Goal: Transaction & Acquisition: Purchase product/service

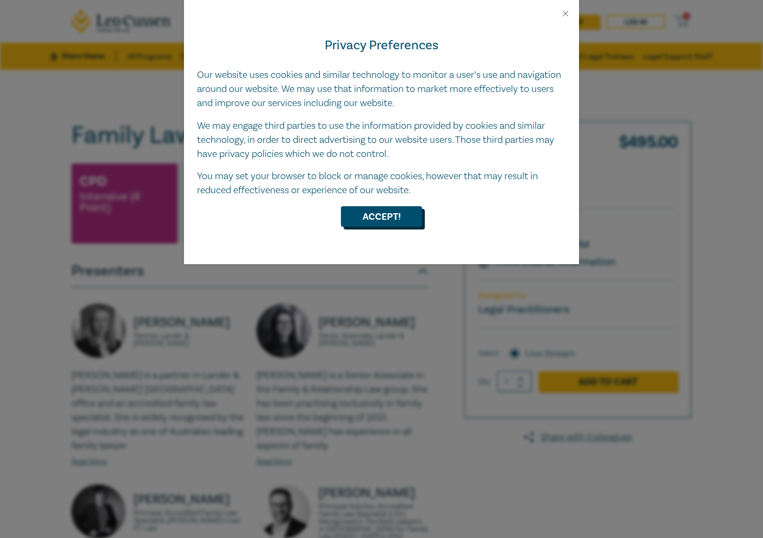
click at [380, 213] on button "Accept!" at bounding box center [381, 216] width 81 height 21
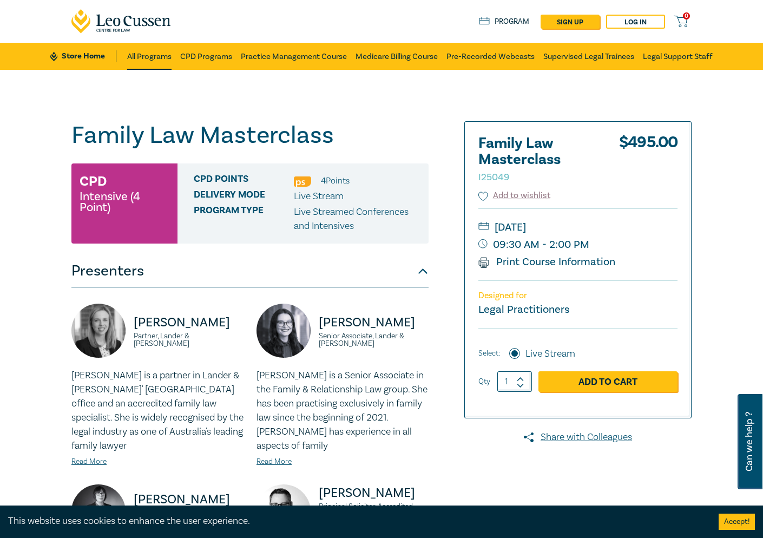
click at [147, 57] on link "All Programs" at bounding box center [149, 56] width 44 height 27
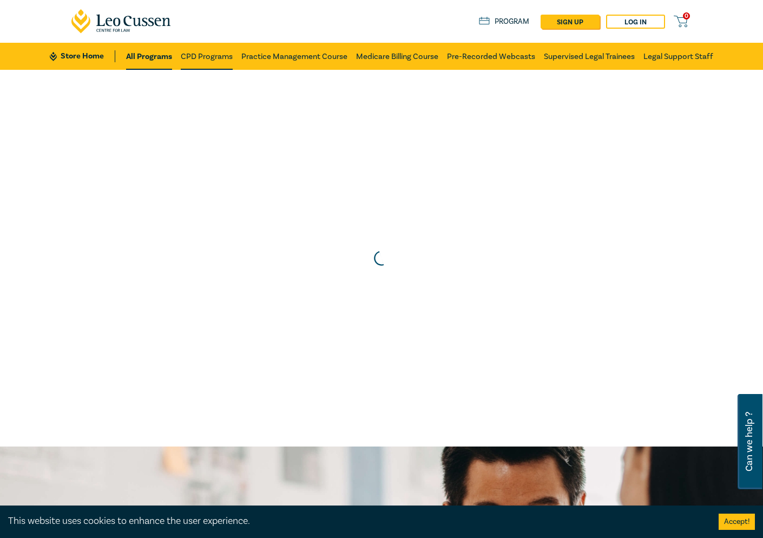
click at [202, 57] on link "CPD Programs" at bounding box center [207, 56] width 52 height 27
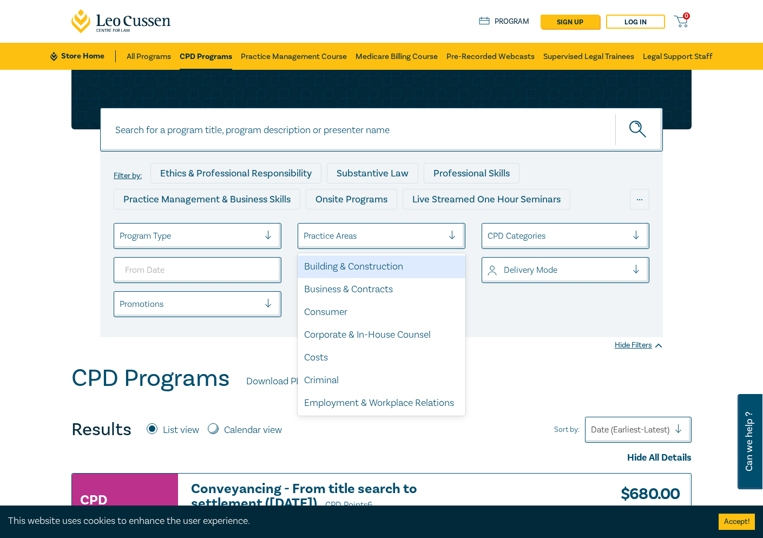
click at [422, 231] on div at bounding box center [374, 236] width 140 height 14
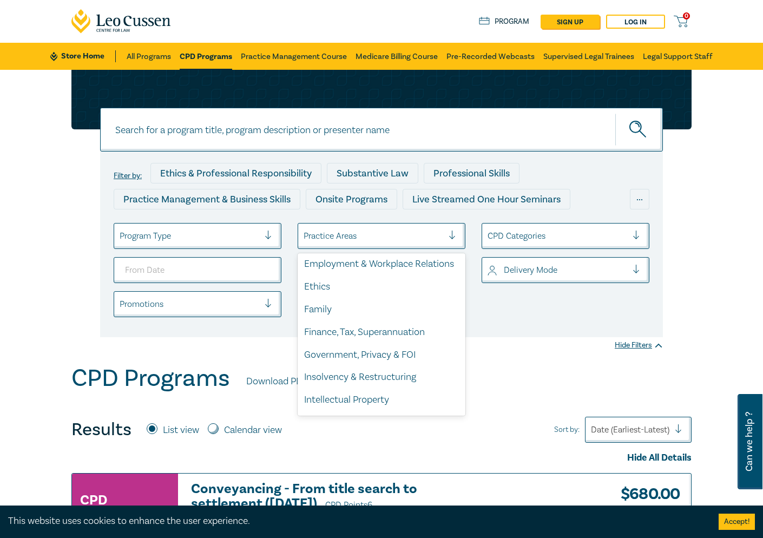
scroll to position [154, 0]
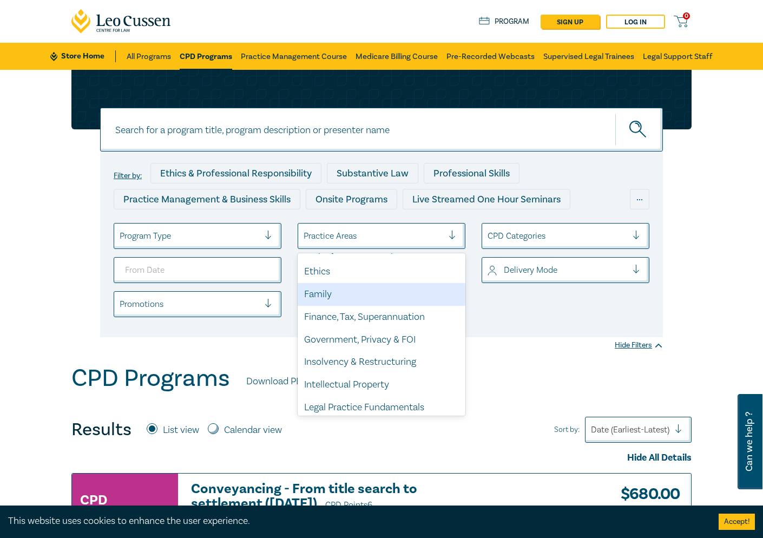
click at [338, 291] on div "Family" at bounding box center [382, 294] width 168 height 23
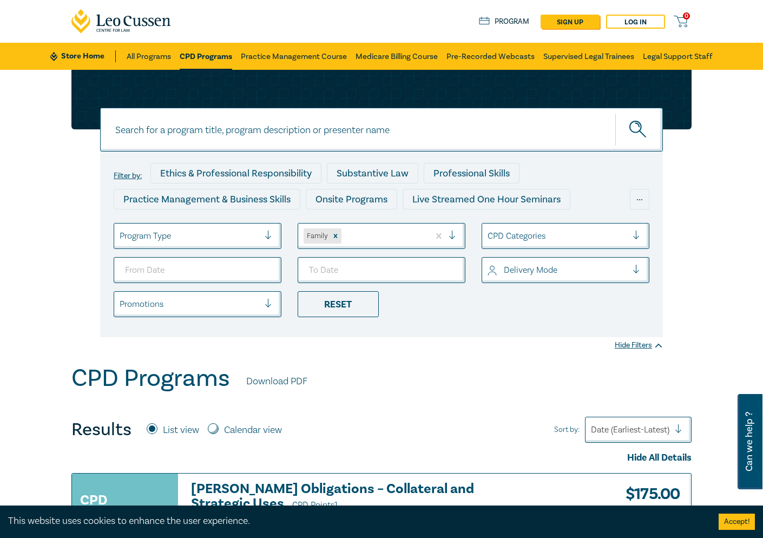
click at [258, 229] on div at bounding box center [190, 236] width 140 height 14
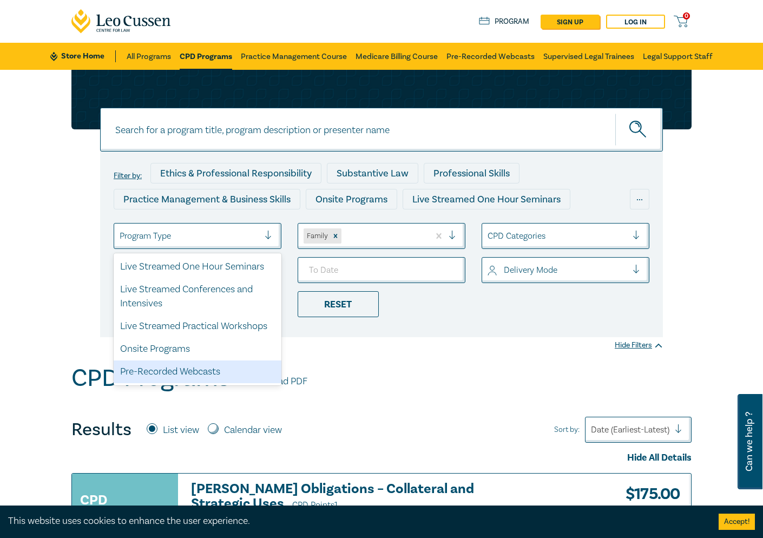
click at [218, 364] on div "Pre-Recorded Webcasts" at bounding box center [198, 371] width 168 height 23
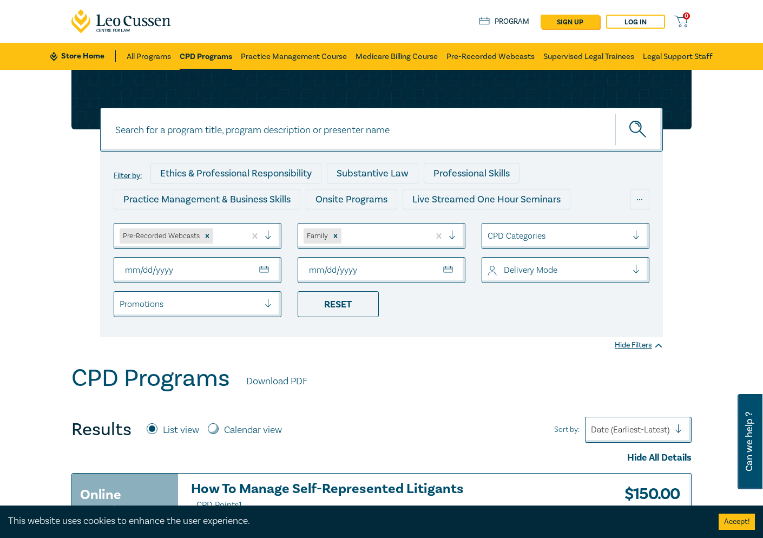
click at [174, 271] on input "From Date" at bounding box center [198, 270] width 168 height 26
click at [242, 267] on input "From Date" at bounding box center [198, 270] width 168 height 26
click at [244, 304] on div at bounding box center [190, 304] width 140 height 14
click at [603, 264] on div at bounding box center [558, 270] width 140 height 14
click at [573, 233] on div at bounding box center [558, 236] width 140 height 14
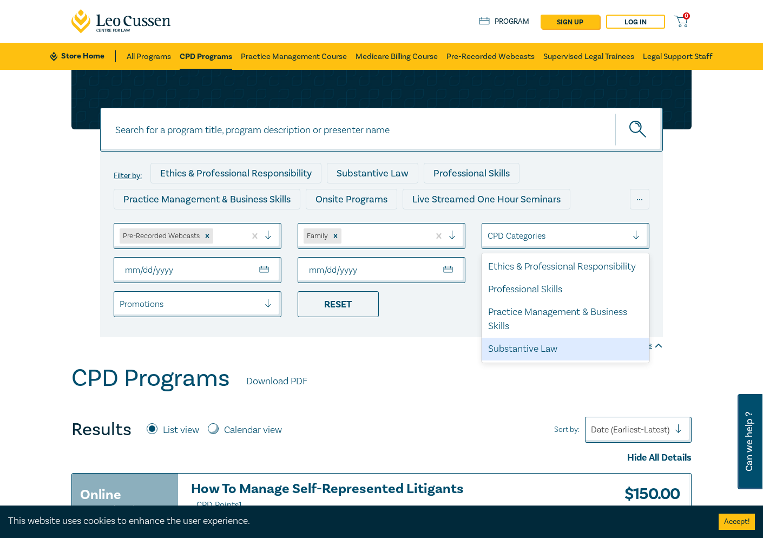
click at [561, 346] on div "Substantive Law" at bounding box center [566, 349] width 168 height 23
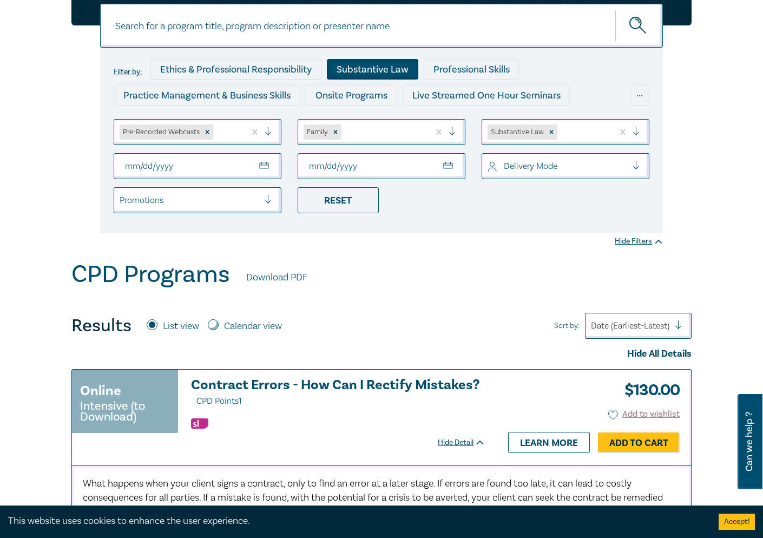
scroll to position [36, 0]
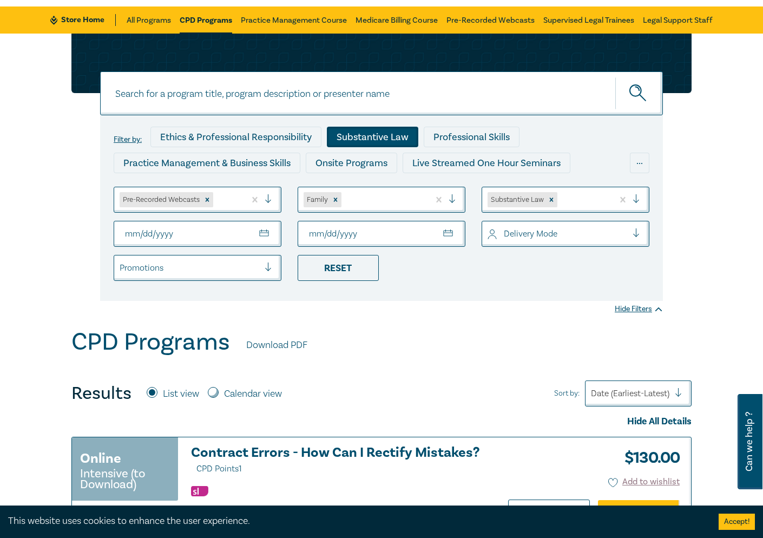
click at [172, 235] on input "From Date" at bounding box center [198, 234] width 168 height 26
click at [639, 93] on button "submit" at bounding box center [639, 93] width 48 height 33
click at [184, 274] on div at bounding box center [190, 268] width 140 height 14
click at [439, 291] on div "Filter by: Ethics & Professional Responsibility Substantive Law Professional Sk…" at bounding box center [381, 208] width 563 height 186
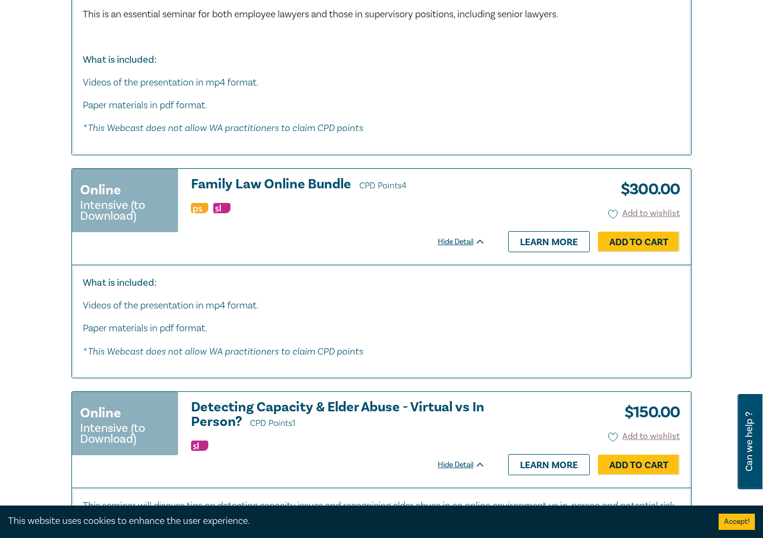
scroll to position [1885, 0]
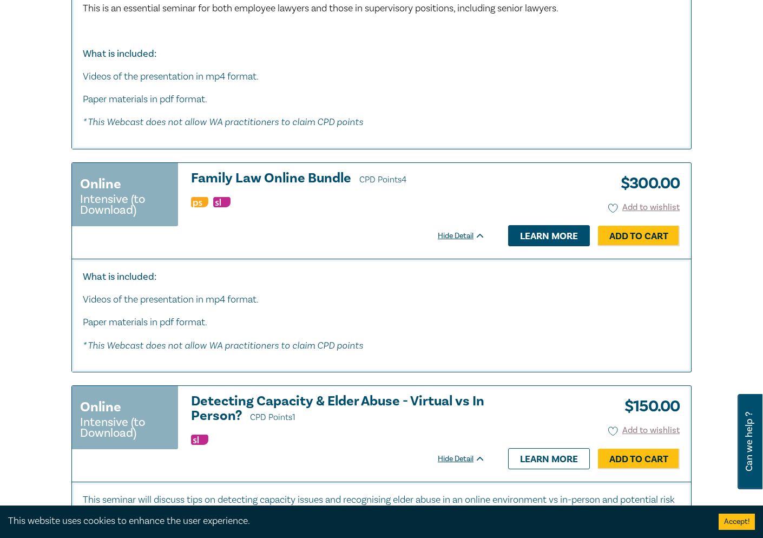
click at [554, 229] on link "Learn more" at bounding box center [549, 235] width 82 height 21
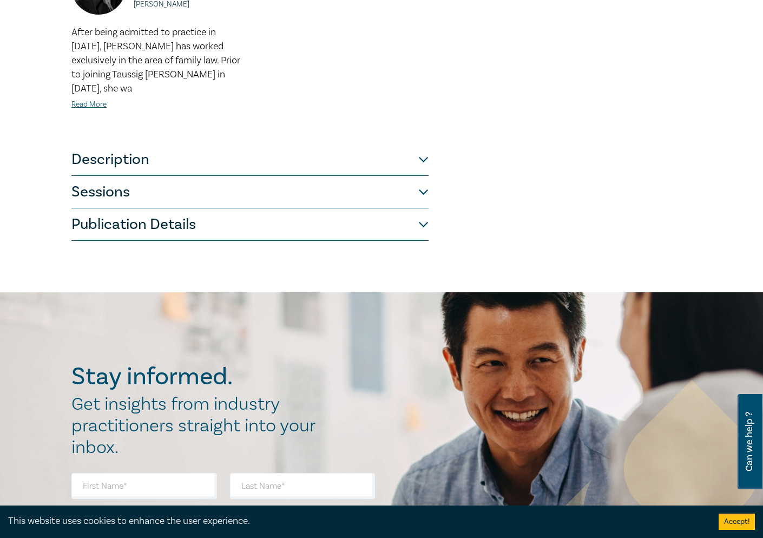
scroll to position [883, 0]
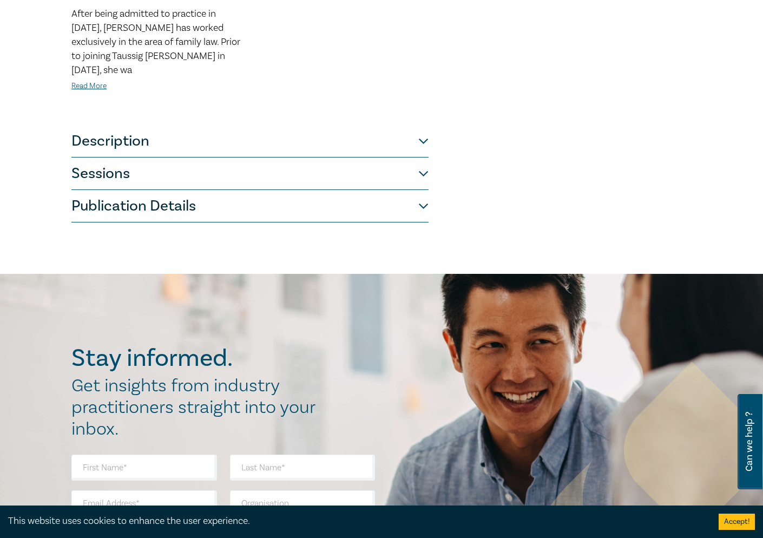
click at [422, 125] on button "Description" at bounding box center [249, 141] width 357 height 32
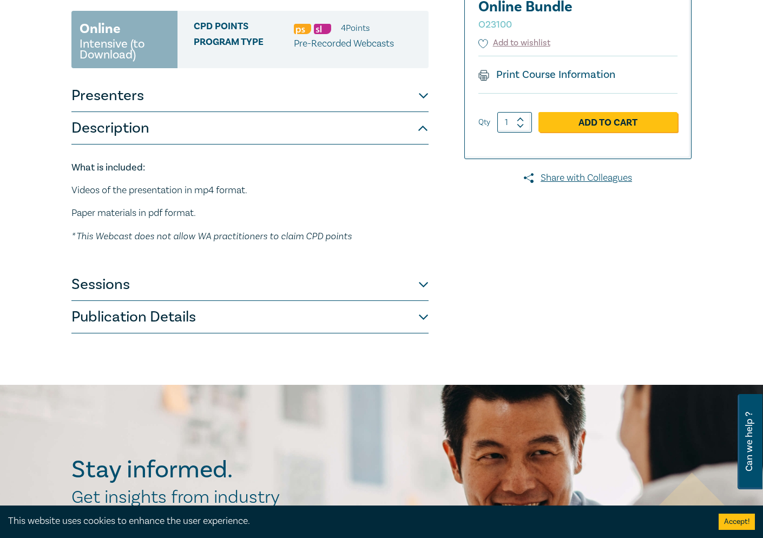
scroll to position [165, 0]
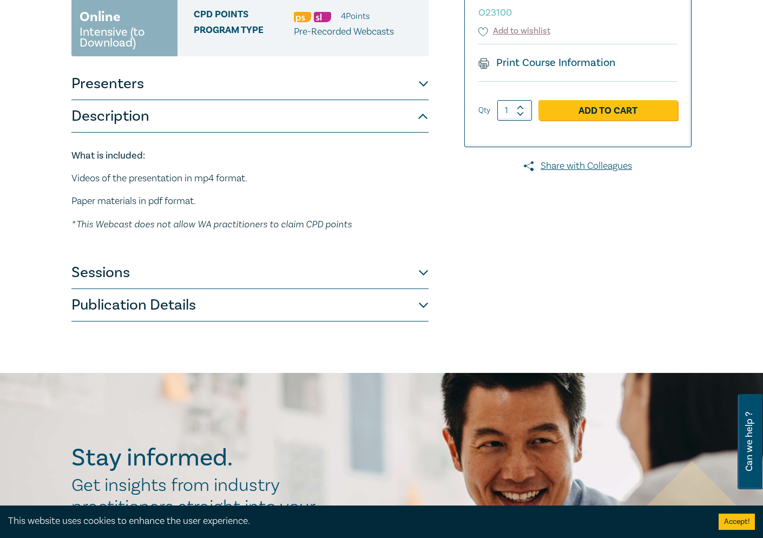
click at [422, 272] on button "Sessions" at bounding box center [249, 273] width 357 height 32
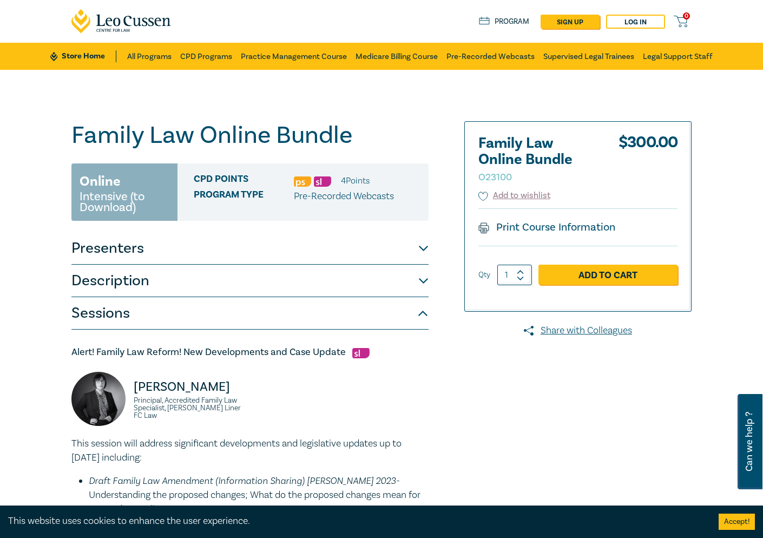
scroll to position [0, 0]
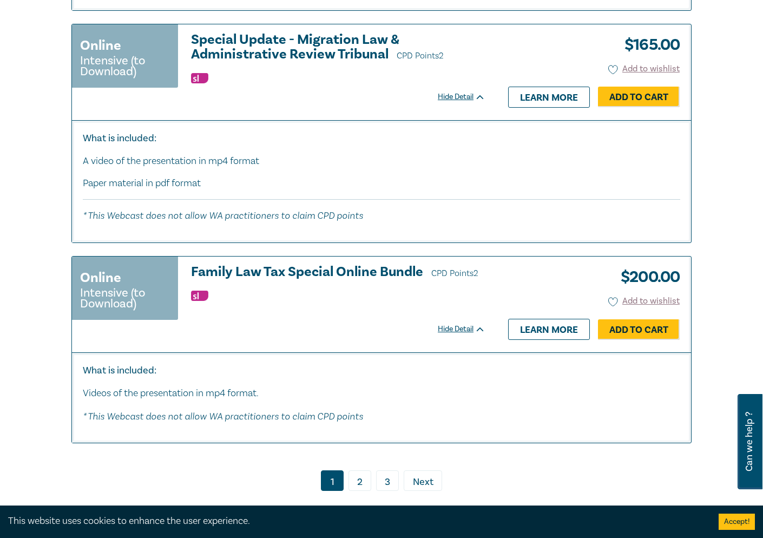
scroll to position [5076, 0]
click at [356, 470] on link "2" at bounding box center [360, 480] width 23 height 21
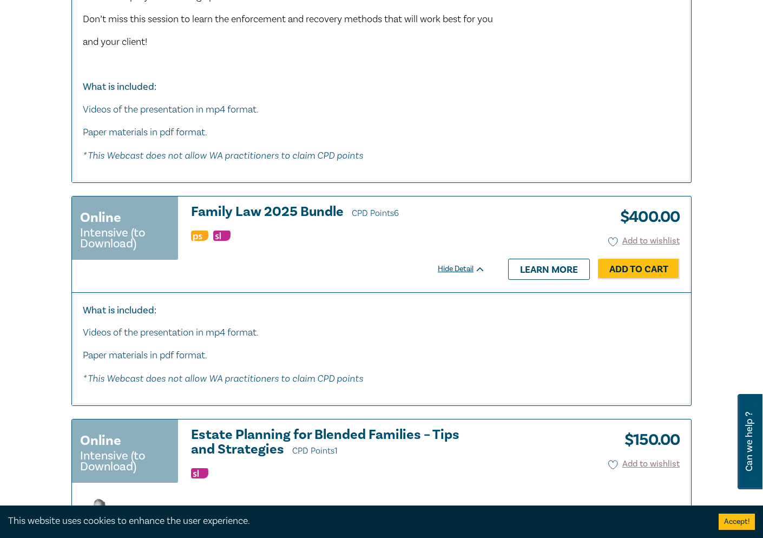
scroll to position [2225, 0]
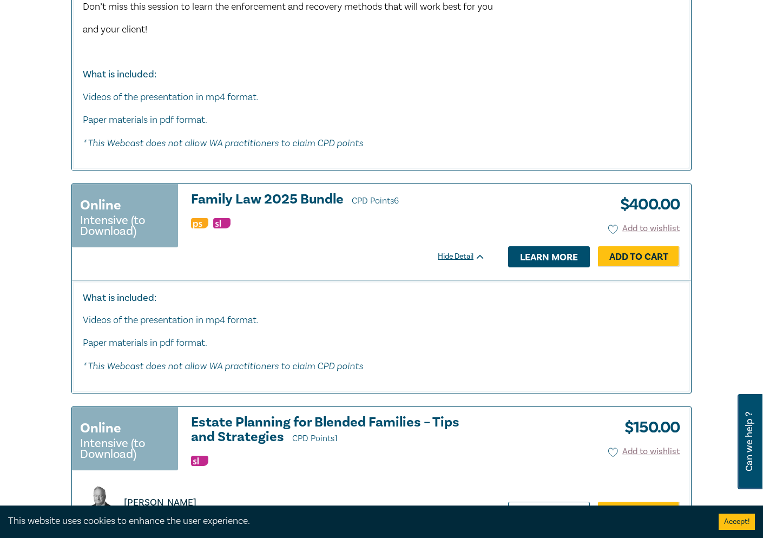
click at [529, 246] on link "Learn more" at bounding box center [549, 256] width 82 height 21
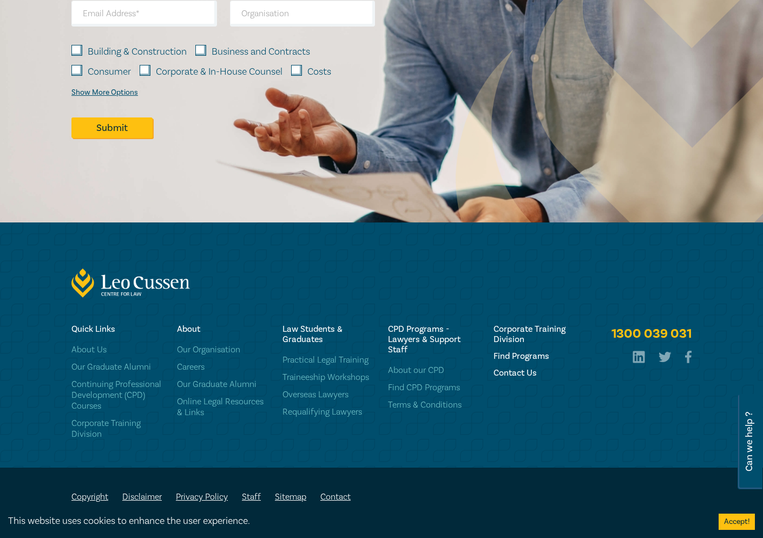
scroll to position [662, 0]
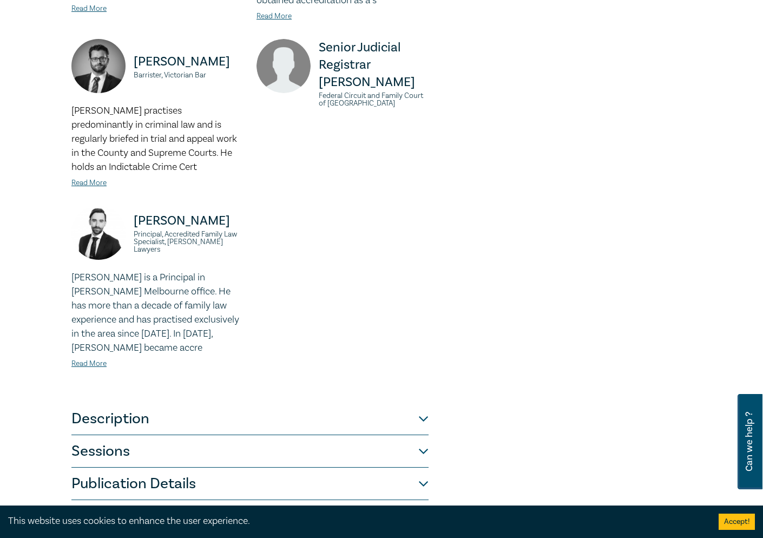
click at [423, 403] on button "Description" at bounding box center [249, 419] width 357 height 32
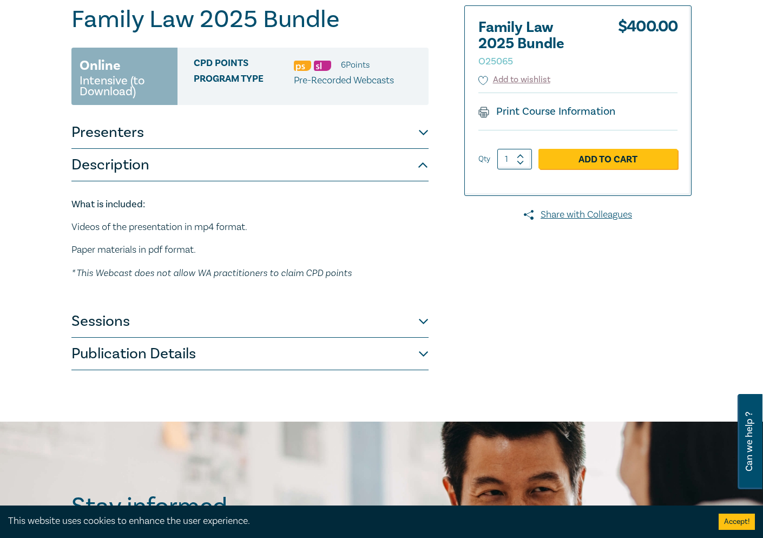
scroll to position [115, 0]
click at [421, 326] on button "Sessions" at bounding box center [249, 322] width 357 height 32
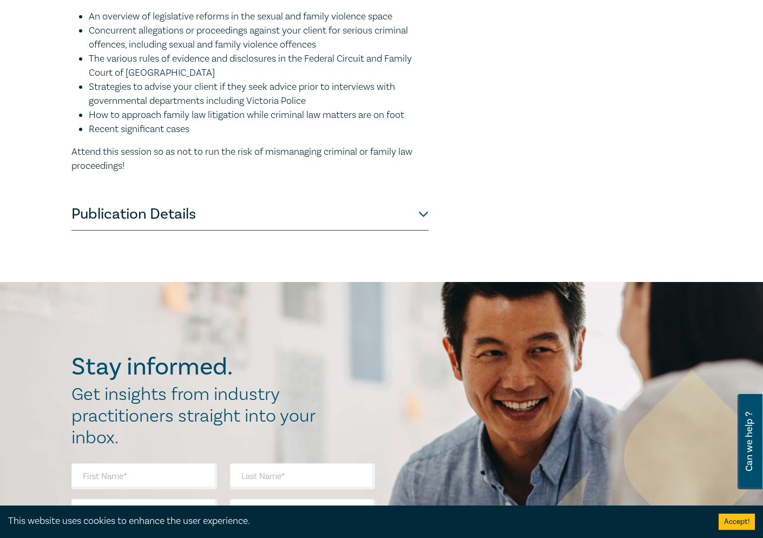
scroll to position [2666, 0]
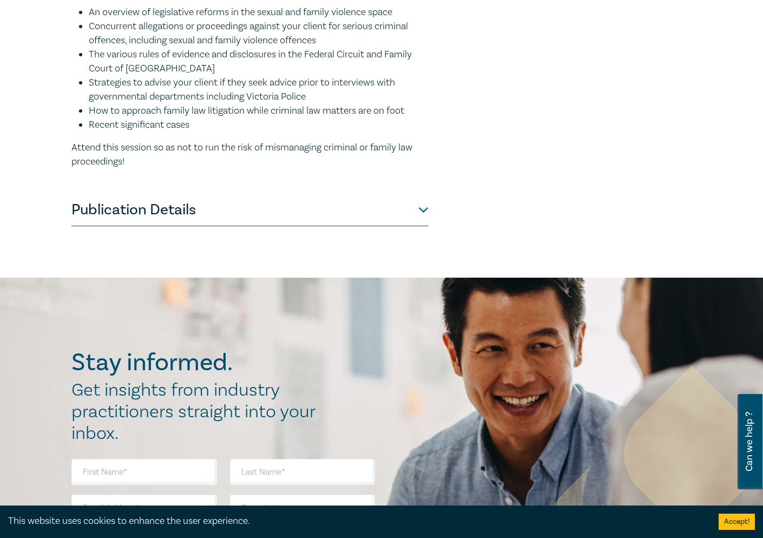
click at [424, 222] on button "Publication Details" at bounding box center [249, 210] width 357 height 32
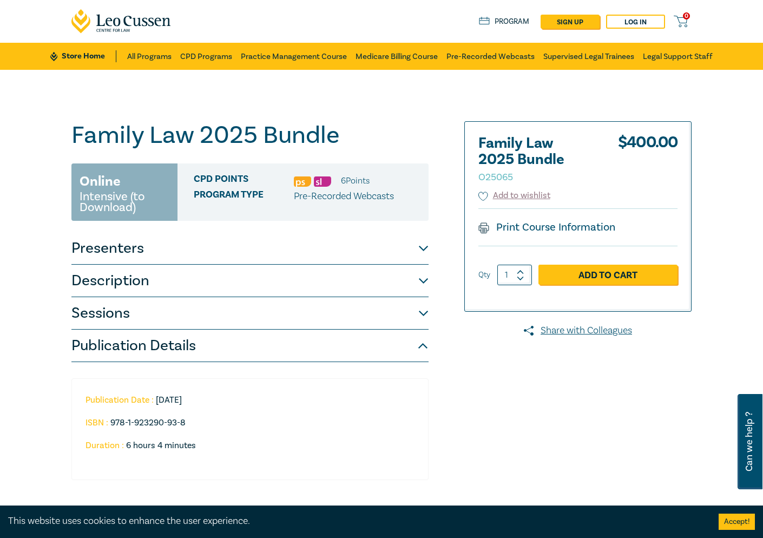
scroll to position [0, 0]
click at [592, 277] on link "Add to Cart" at bounding box center [607, 275] width 139 height 21
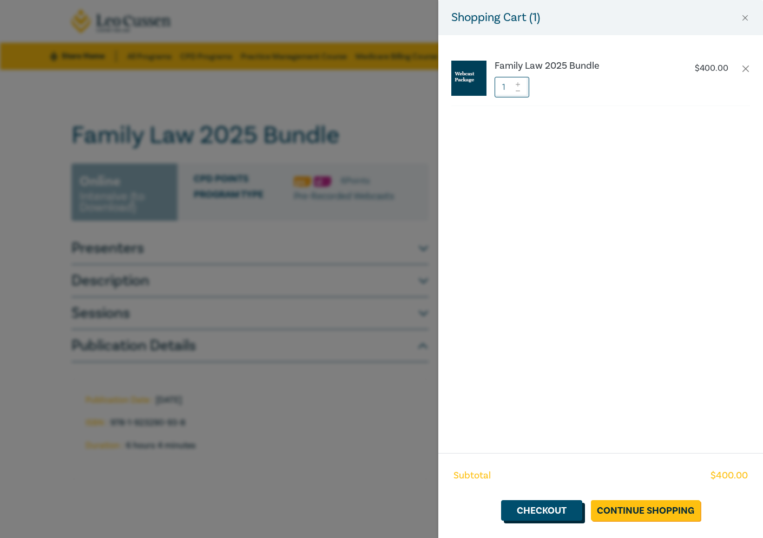
click at [550, 511] on link "Checkout" at bounding box center [541, 510] width 81 height 21
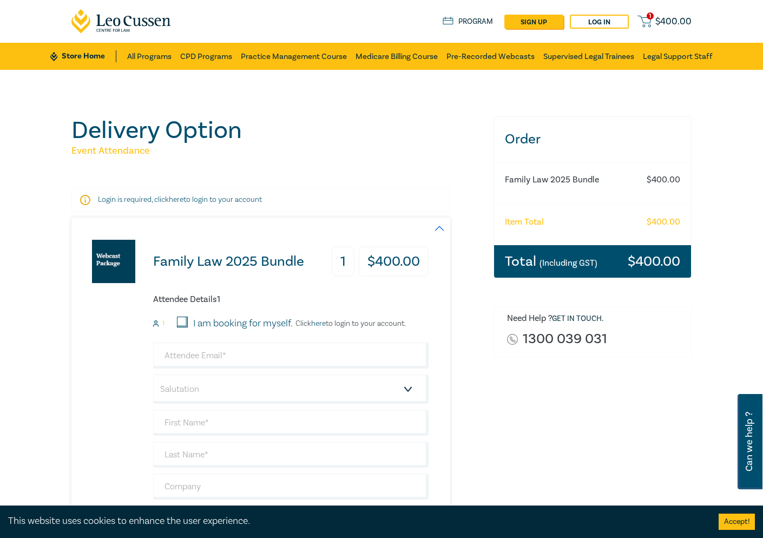
click at [177, 320] on input "I am booking for myself." at bounding box center [182, 322] width 11 height 11
checkbox input "true"
type input "[PERSON_NAME][EMAIL_ADDRESS][DOMAIN_NAME]"
select select "Ms."
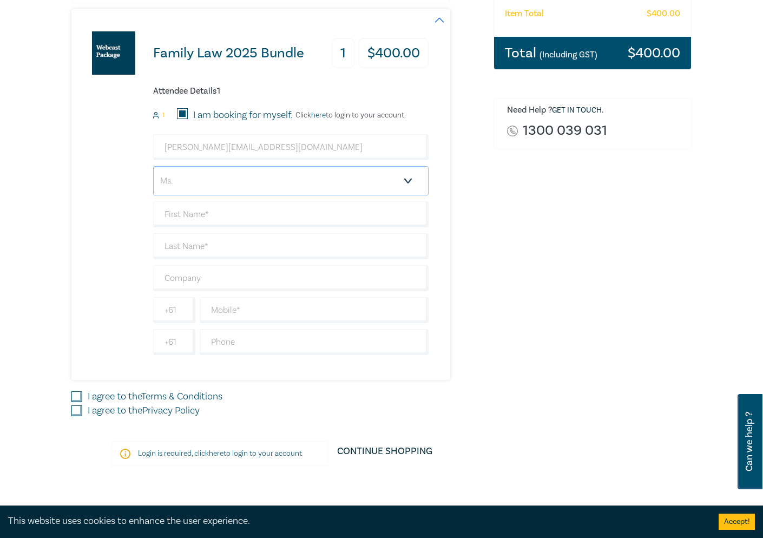
scroll to position [210, 0]
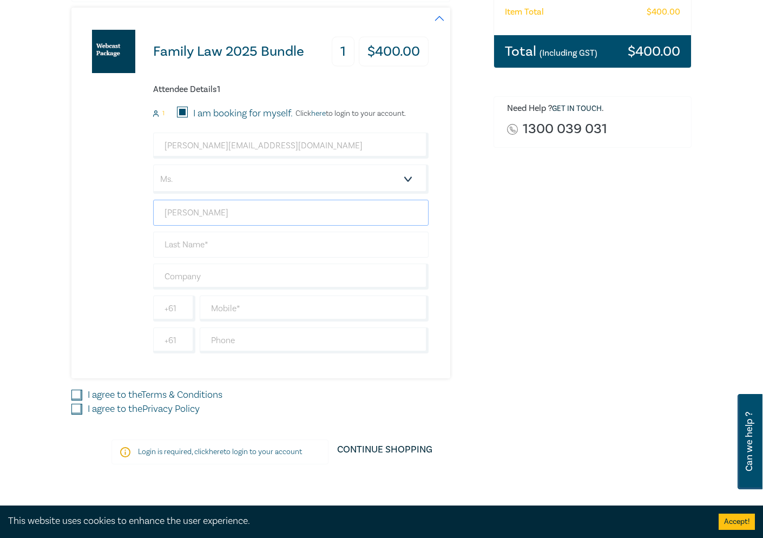
type input "[PERSON_NAME]"
click at [182, 312] on input "+61" at bounding box center [174, 308] width 42 height 26
type input "+44"
type input "7919576109"
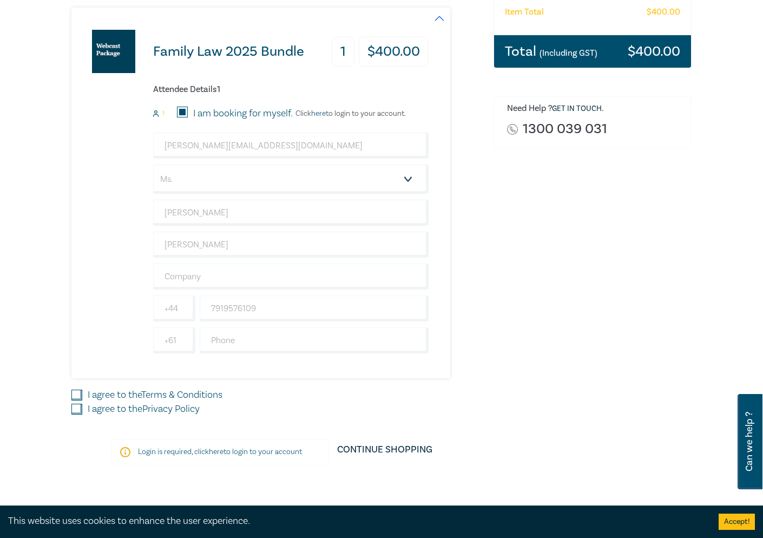
click at [80, 391] on input "I agree to the Terms & Conditions" at bounding box center [76, 395] width 11 height 11
checkbox input "true"
click at [80, 411] on input "I agree to the Privacy Policy" at bounding box center [76, 409] width 11 height 11
checkbox input "true"
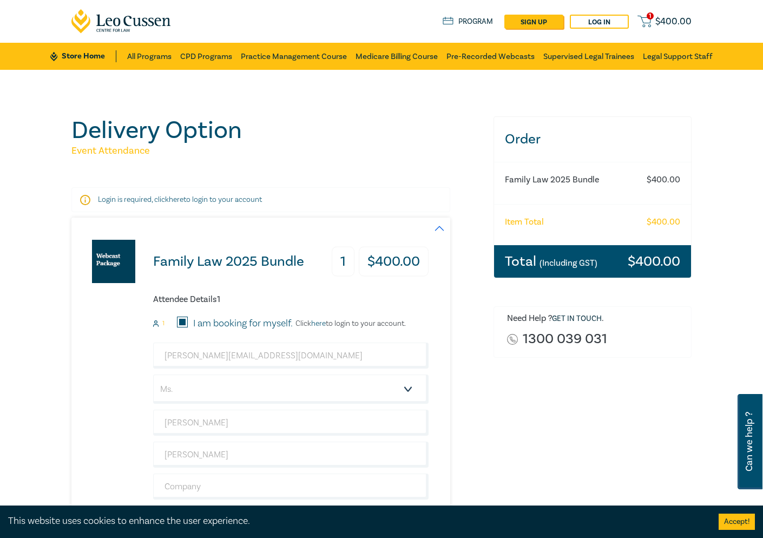
scroll to position [0, 0]
click at [622, 20] on link "Log in" at bounding box center [599, 22] width 59 height 14
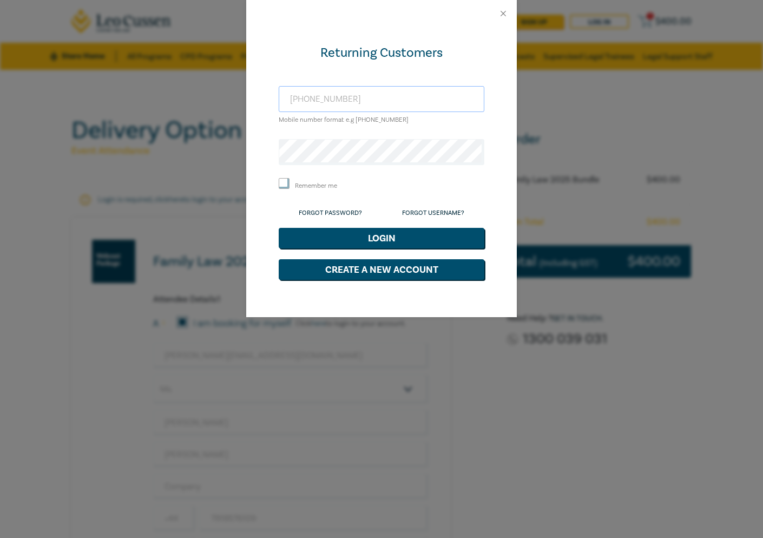
type input "[PHONE_NUMBER]"
click at [284, 182] on input "Remember me" at bounding box center [284, 183] width 11 height 11
checkbox input "true"
click at [361, 242] on button "Login" at bounding box center [382, 238] width 206 height 21
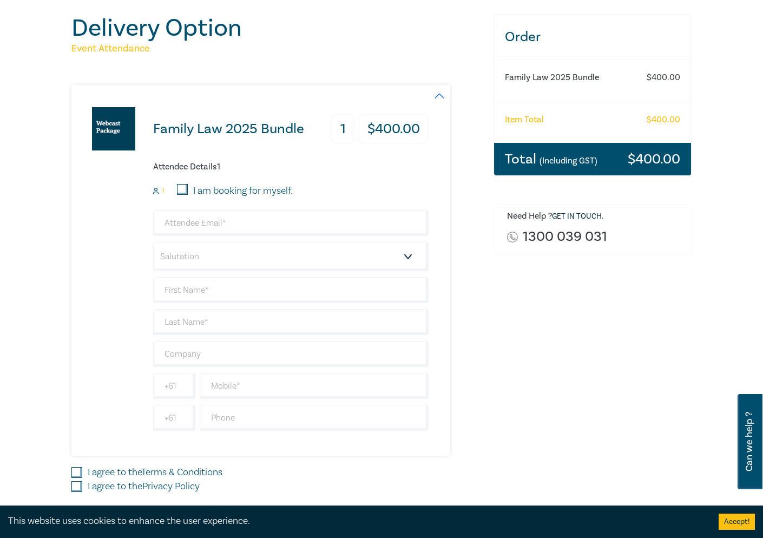
scroll to position [130, 0]
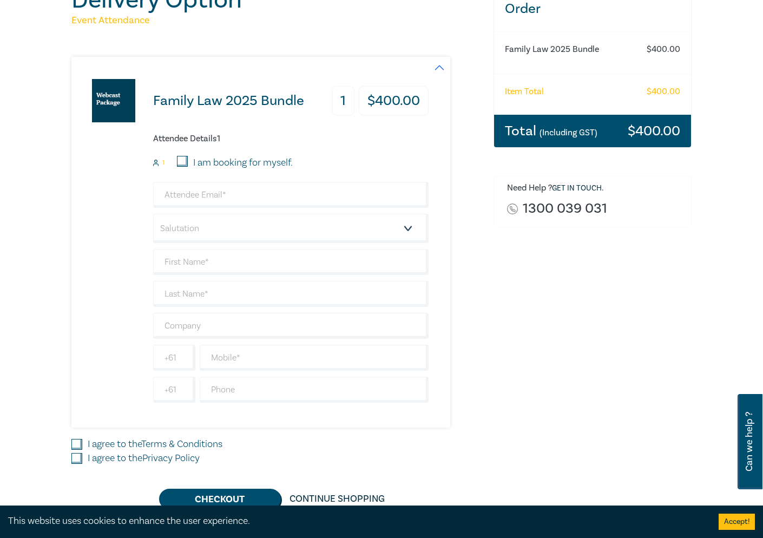
click at [178, 159] on input "I am booking for myself." at bounding box center [182, 161] width 11 height 11
checkbox input "true"
type input "[PERSON_NAME][EMAIL_ADDRESS][DOMAIN_NAME]"
type input "[PERSON_NAME]"
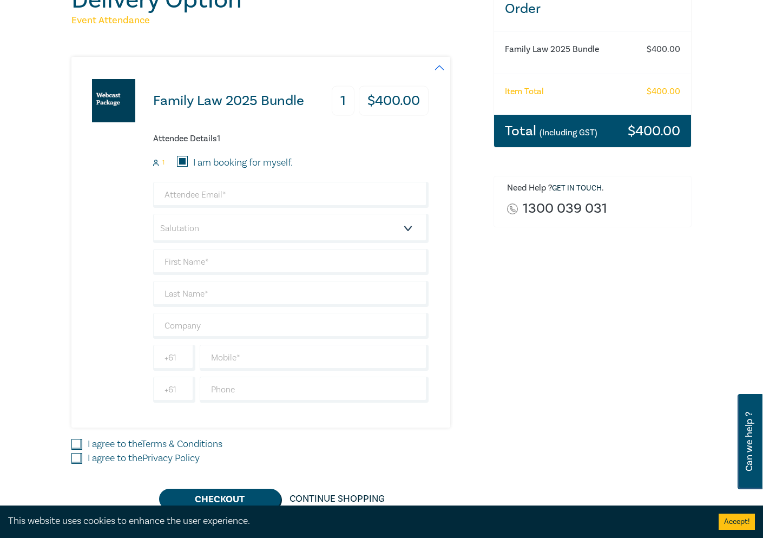
type input "+44"
type input "7919576109"
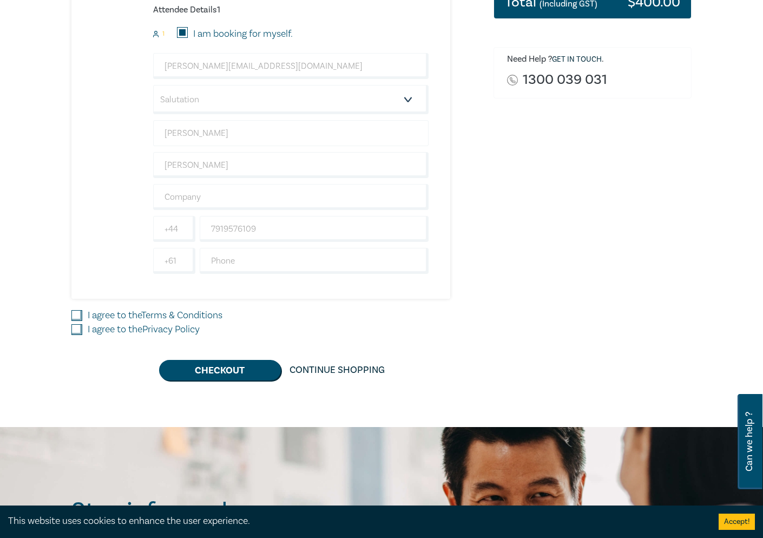
scroll to position [272, 0]
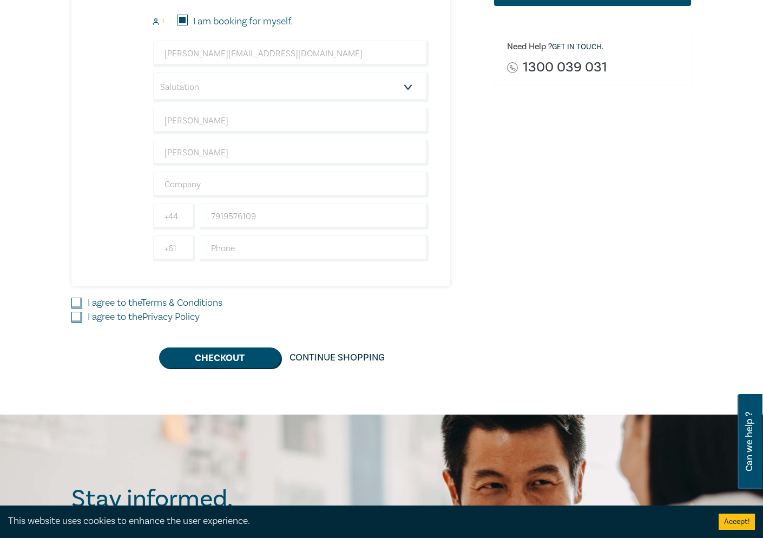
click at [89, 304] on label "I agree to the Terms & Conditions" at bounding box center [155, 303] width 135 height 14
click at [82, 304] on input "I agree to the Terms & Conditions" at bounding box center [76, 303] width 11 height 11
checkbox input "true"
click at [90, 317] on label "I agree to the Privacy Policy" at bounding box center [144, 317] width 112 height 14
click at [82, 317] on input "I agree to the Privacy Policy" at bounding box center [76, 317] width 11 height 11
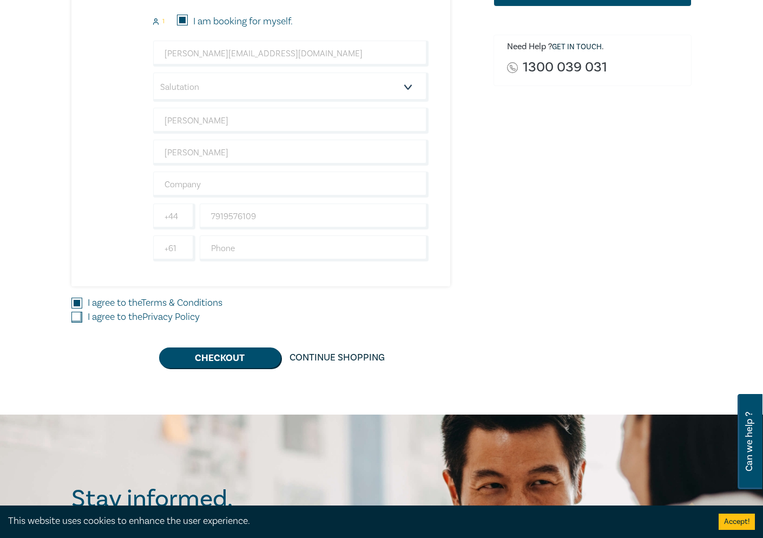
checkbox input "true"
click at [206, 351] on button "Checkout" at bounding box center [220, 357] width 122 height 21
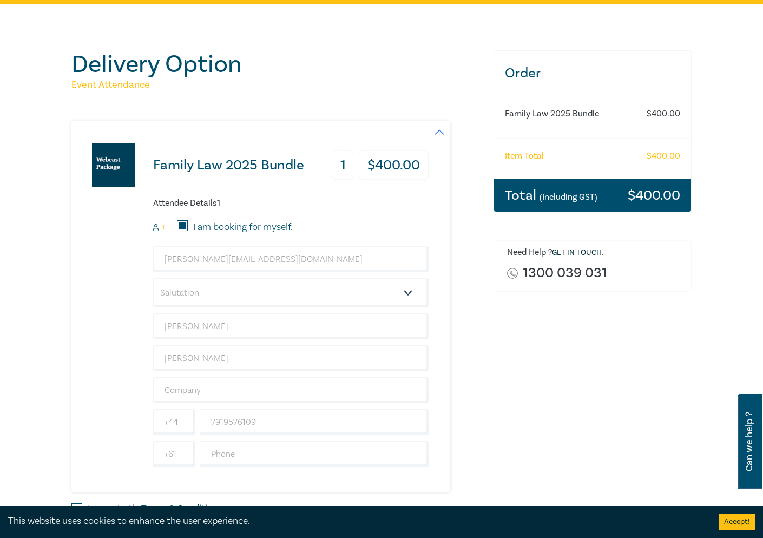
scroll to position [0, 0]
